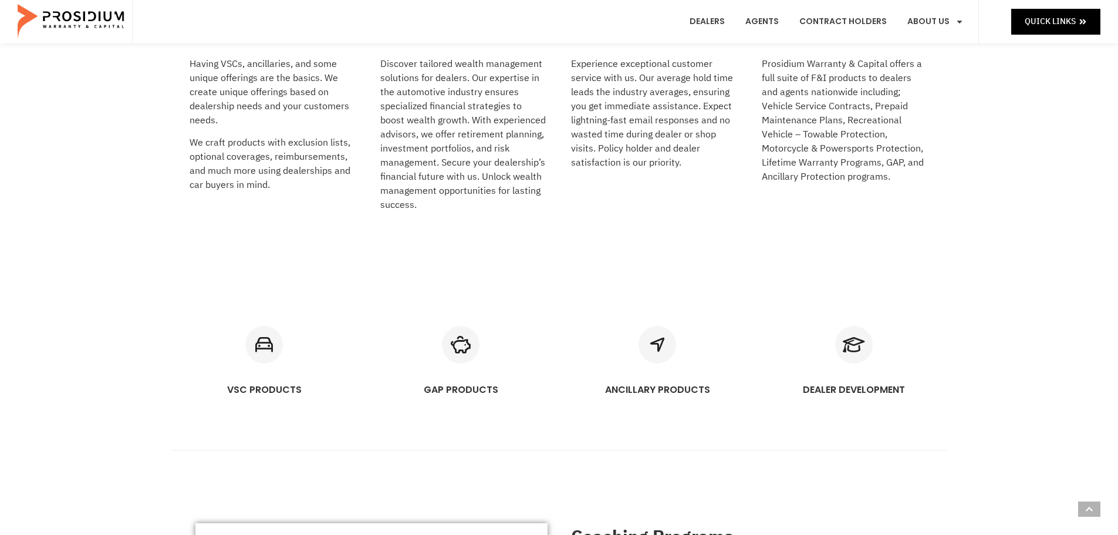
scroll to position [587, 0]
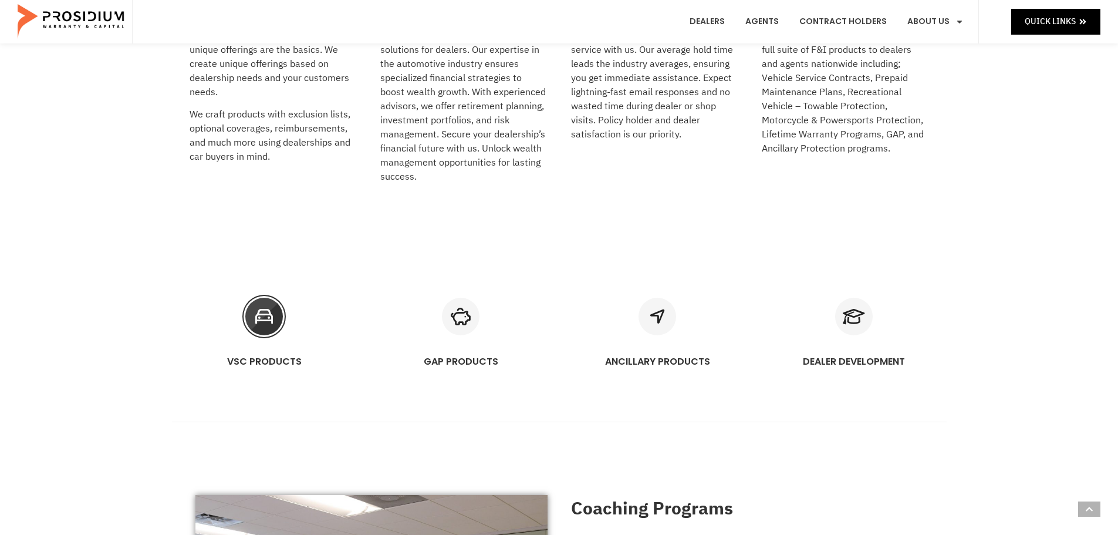
click at [263, 364] on link "VSC PRODUCTS" at bounding box center [264, 360] width 75 height 13
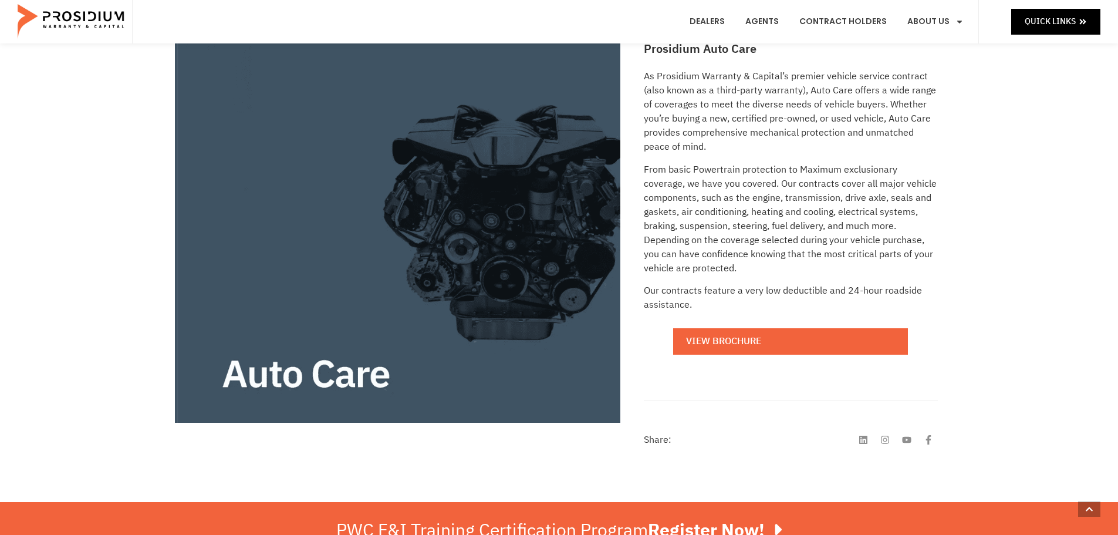
scroll to position [191, 0]
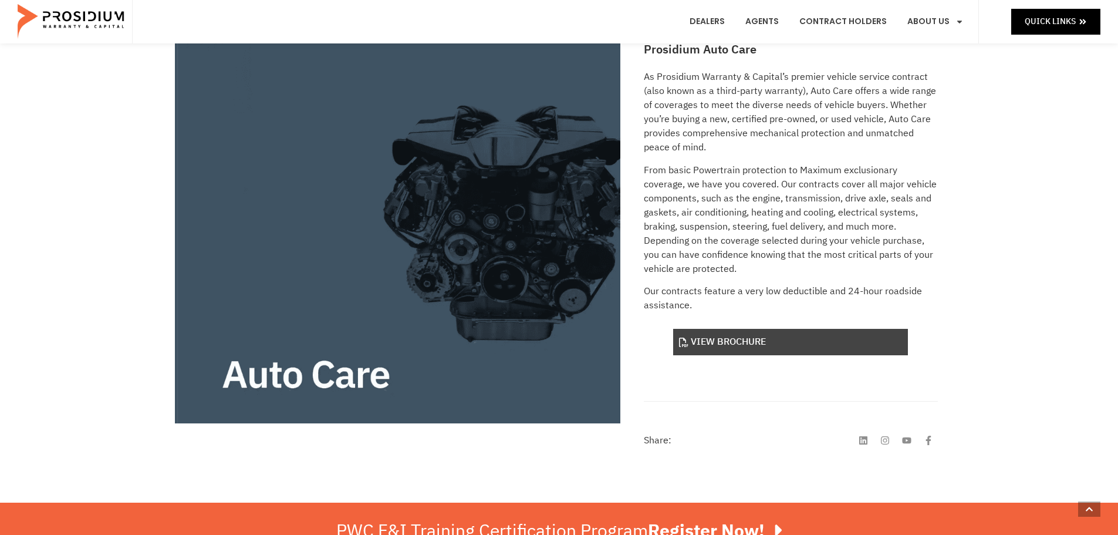
click at [687, 347] on link "View Brochure" at bounding box center [790, 342] width 235 height 26
